Goal: Task Accomplishment & Management: Manage account settings

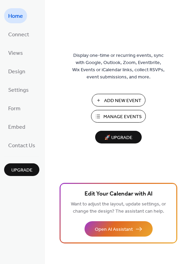
click at [113, 117] on span "Manage Events" at bounding box center [122, 116] width 38 height 7
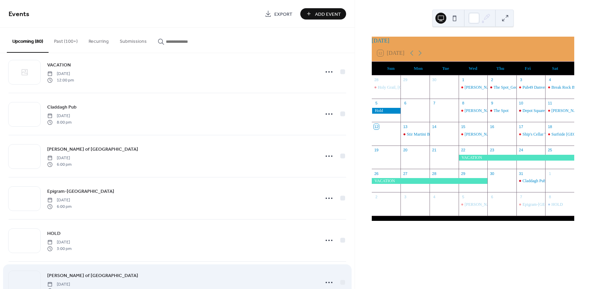
scroll to position [308, 0]
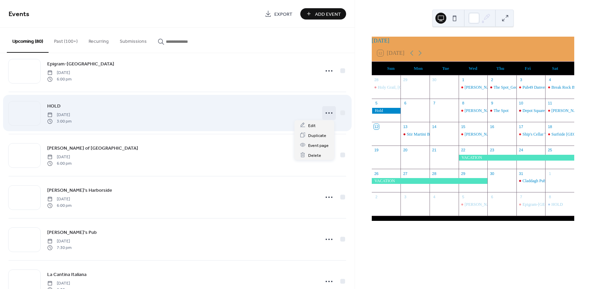
click at [324, 114] on icon at bounding box center [329, 112] width 11 height 11
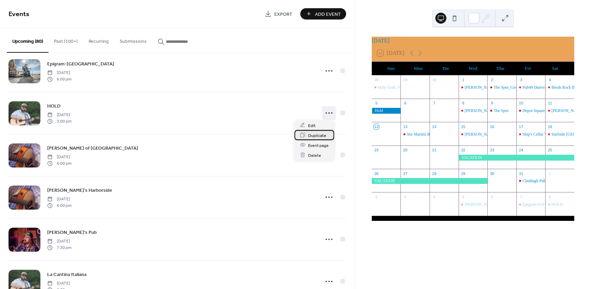
click at [316, 137] on span "Duplicate" at bounding box center [317, 135] width 18 height 7
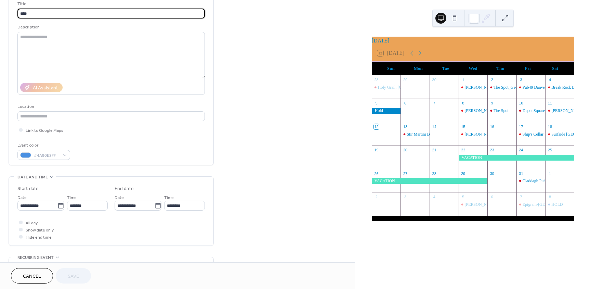
scroll to position [154, 0]
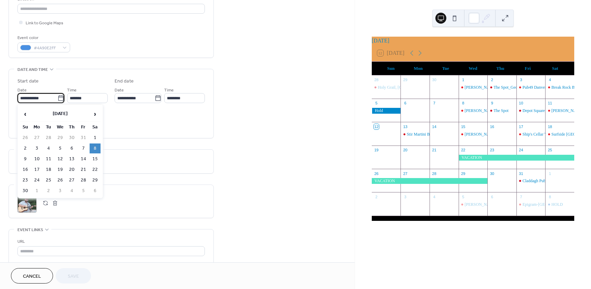
click at [41, 100] on input "**********" at bounding box center [37, 98] width 40 height 10
click at [94, 115] on span "›" at bounding box center [95, 114] width 10 height 14
click at [94, 114] on span "›" at bounding box center [95, 114] width 10 height 14
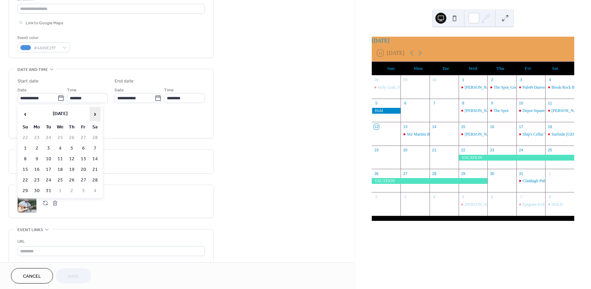
click at [94, 113] on span "›" at bounding box center [95, 114] width 10 height 14
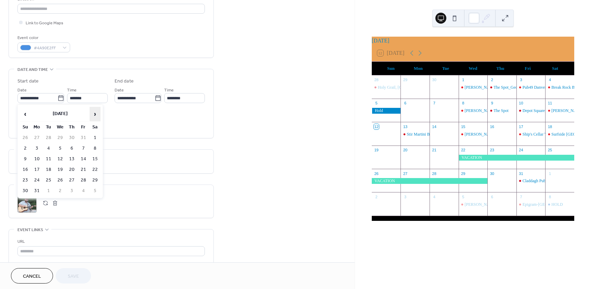
click at [95, 113] on span "›" at bounding box center [95, 114] width 10 height 14
click at [73, 149] on td "8" at bounding box center [71, 148] width 11 height 10
type input "**********"
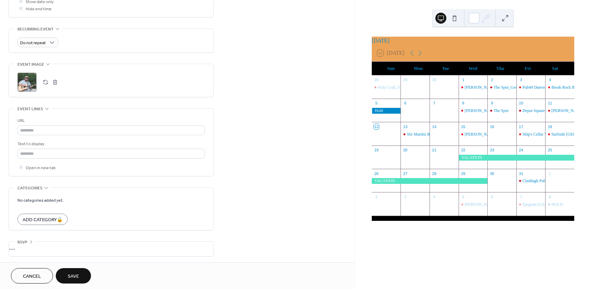
scroll to position [18, 0]
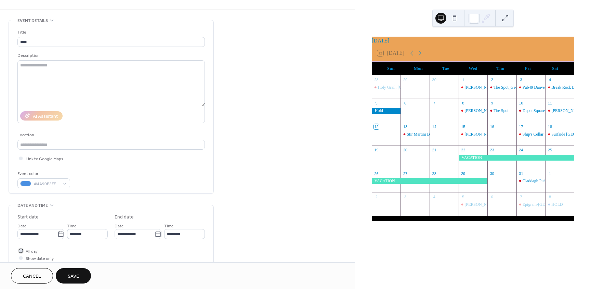
click at [21, 250] on div at bounding box center [20, 250] width 3 height 3
click at [128, 237] on input "**********" at bounding box center [135, 234] width 40 height 10
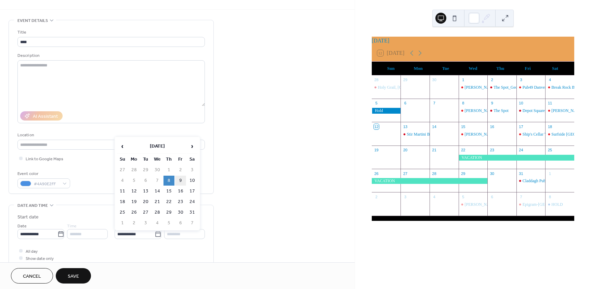
click at [180, 181] on td "9" at bounding box center [180, 181] width 11 height 10
type input "**********"
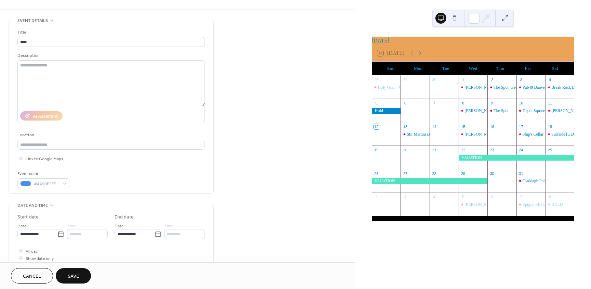
click at [65, 274] on button "Save" at bounding box center [73, 275] width 35 height 15
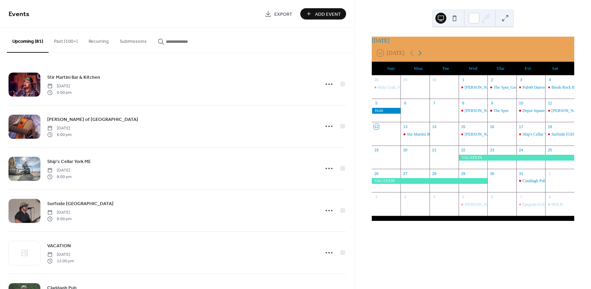
click at [422, 56] on icon at bounding box center [420, 53] width 3 height 5
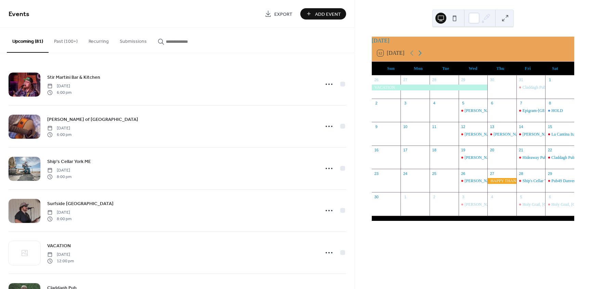
click at [422, 56] on icon at bounding box center [420, 53] width 3 height 5
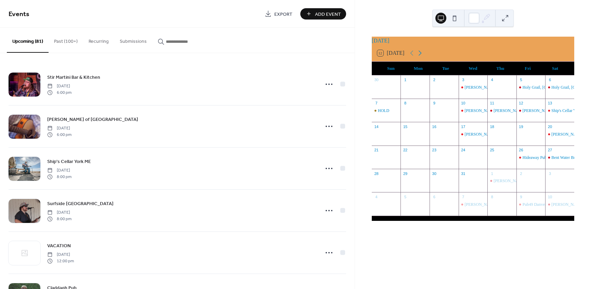
click at [422, 56] on icon at bounding box center [420, 53] width 3 height 5
click at [423, 57] on icon at bounding box center [420, 53] width 8 height 8
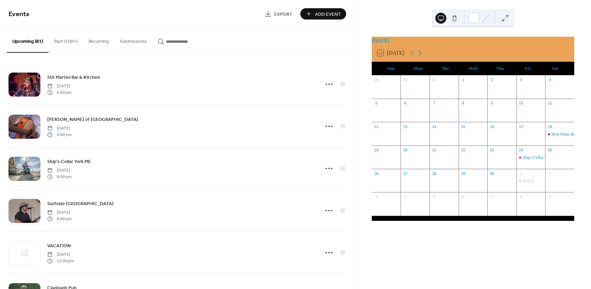
click at [423, 57] on icon at bounding box center [420, 53] width 8 height 8
click at [422, 56] on icon at bounding box center [420, 53] width 3 height 5
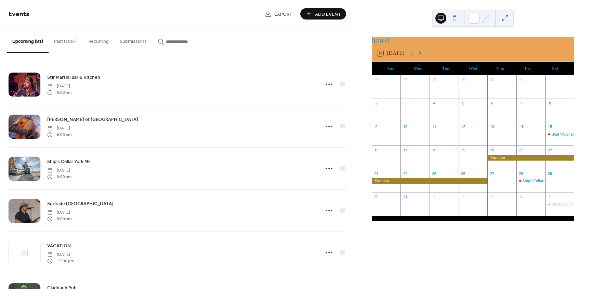
click at [422, 56] on icon at bounding box center [420, 53] width 3 height 5
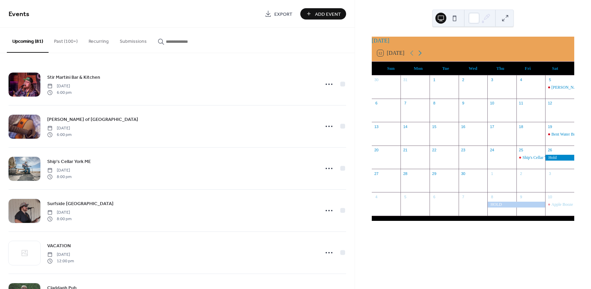
click at [422, 56] on icon at bounding box center [420, 53] width 3 height 5
